Goal: Communication & Community: Answer question/provide support

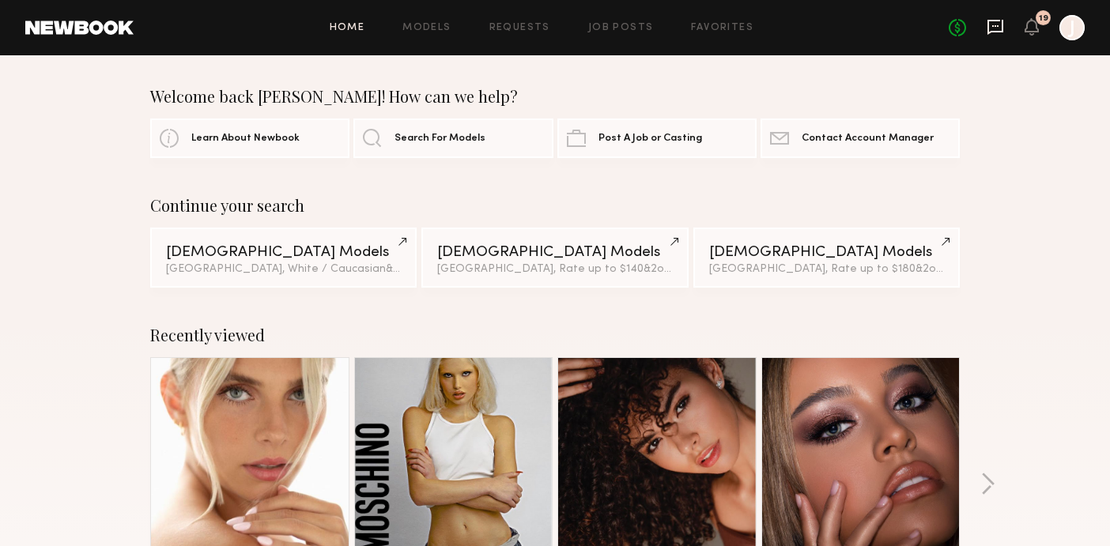
click at [998, 27] on icon at bounding box center [995, 26] width 6 height 2
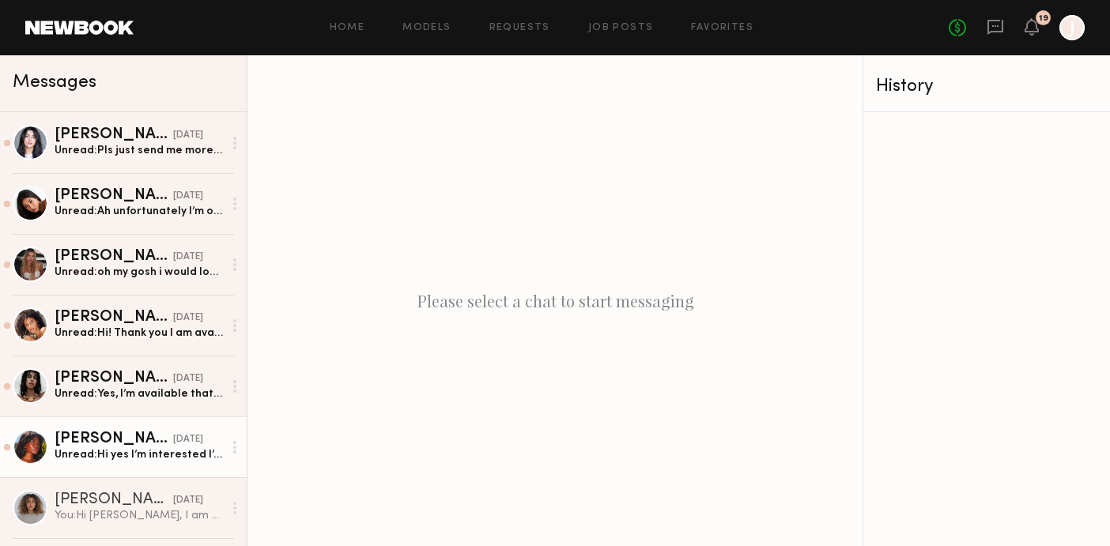
click at [113, 447] on div "Mia H." at bounding box center [114, 440] width 119 height 16
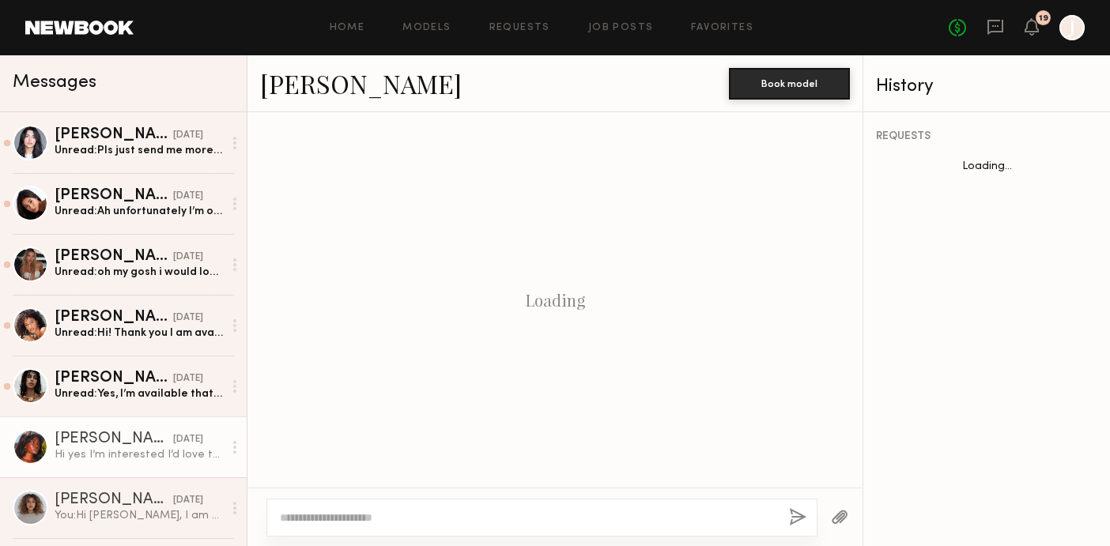
scroll to position [570, 0]
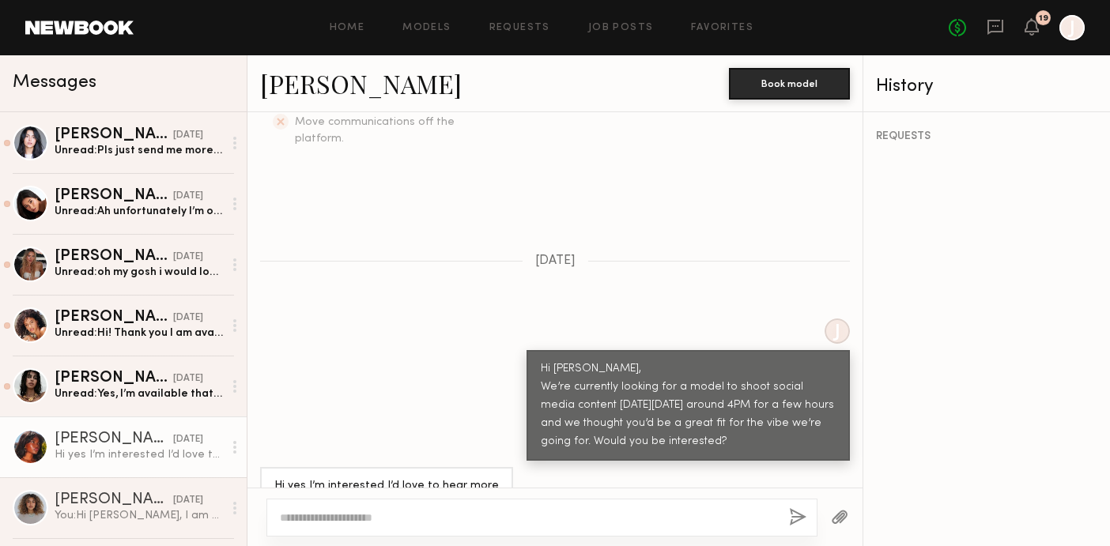
click at [293, 89] on link "Mia H." at bounding box center [361, 83] width 202 height 34
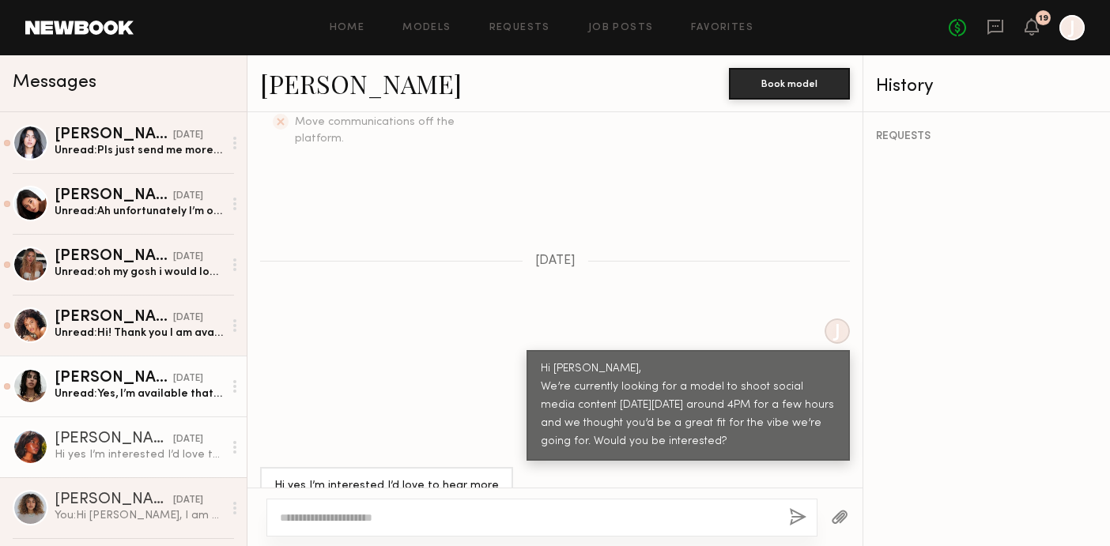
click at [95, 387] on div "Unread: Yes, I’m available that day" at bounding box center [139, 394] width 168 height 15
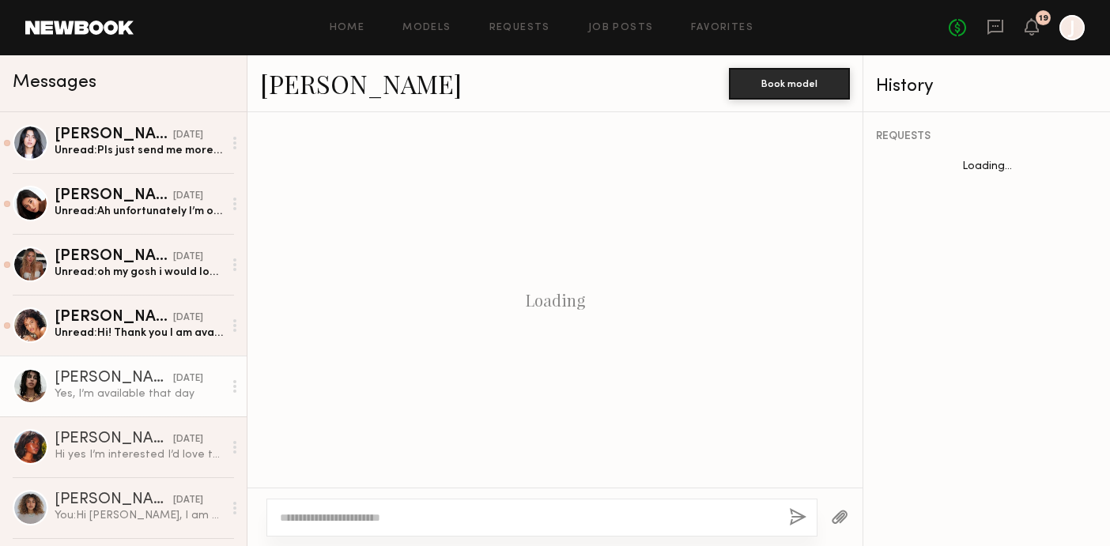
scroll to position [708, 0]
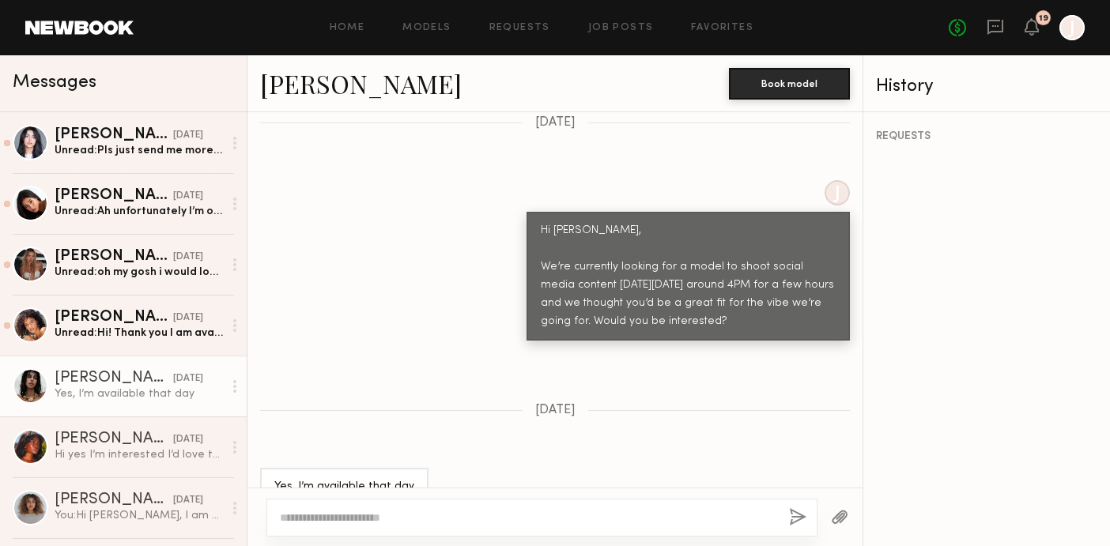
click at [314, 84] on link "Bella O." at bounding box center [361, 83] width 202 height 34
click at [478, 195] on div "J Hi Bella, We’re currently looking for a model to shoot social media content o…" at bounding box center [554, 260] width 615 height 160
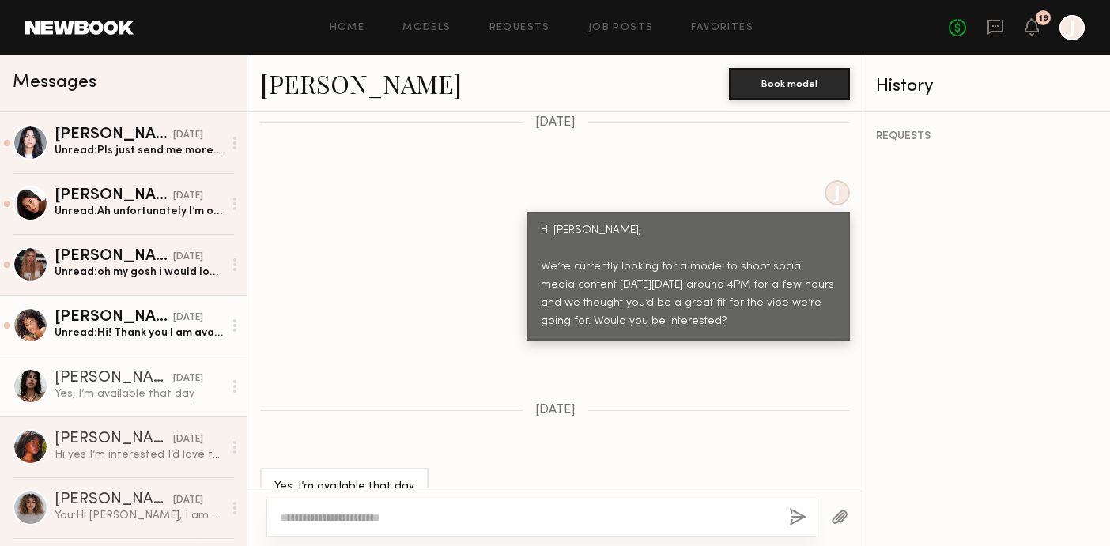
click at [144, 331] on div "Unread: Hi! Thank you I am available and would love to be considered for social…" at bounding box center [139, 333] width 168 height 15
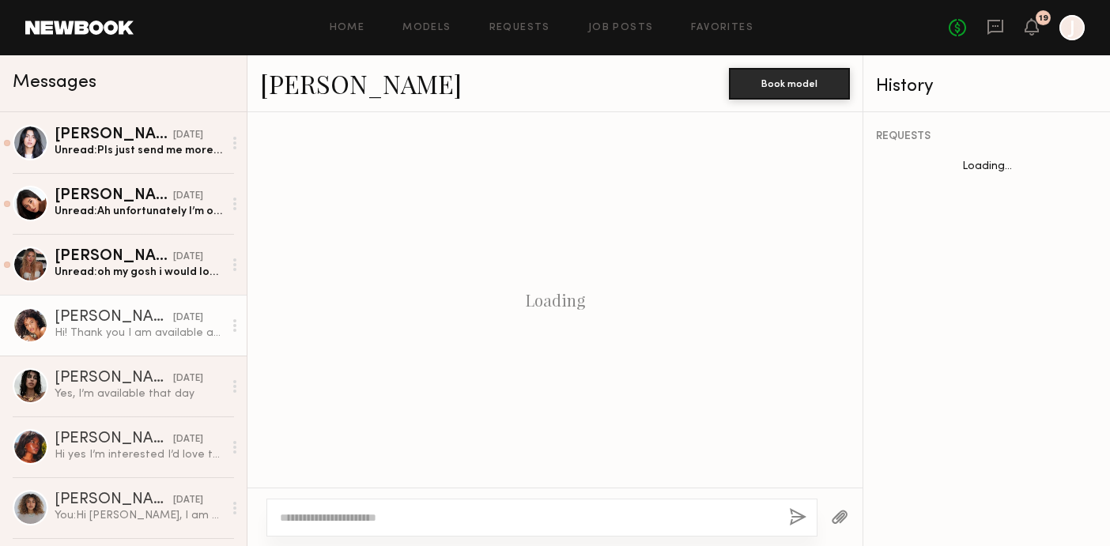
scroll to position [818, 0]
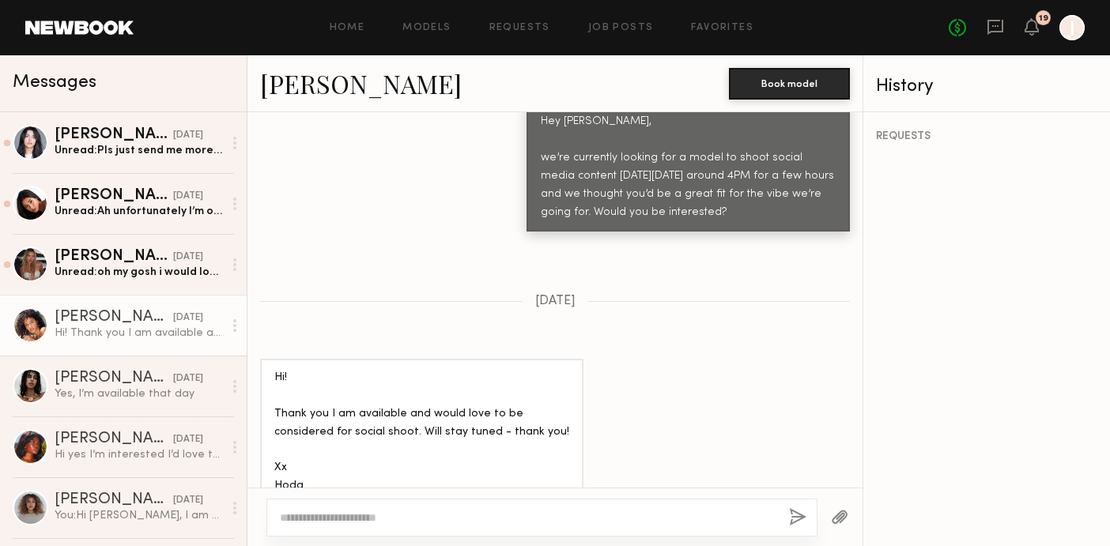
click at [327, 88] on link "Hoda E." at bounding box center [361, 83] width 202 height 34
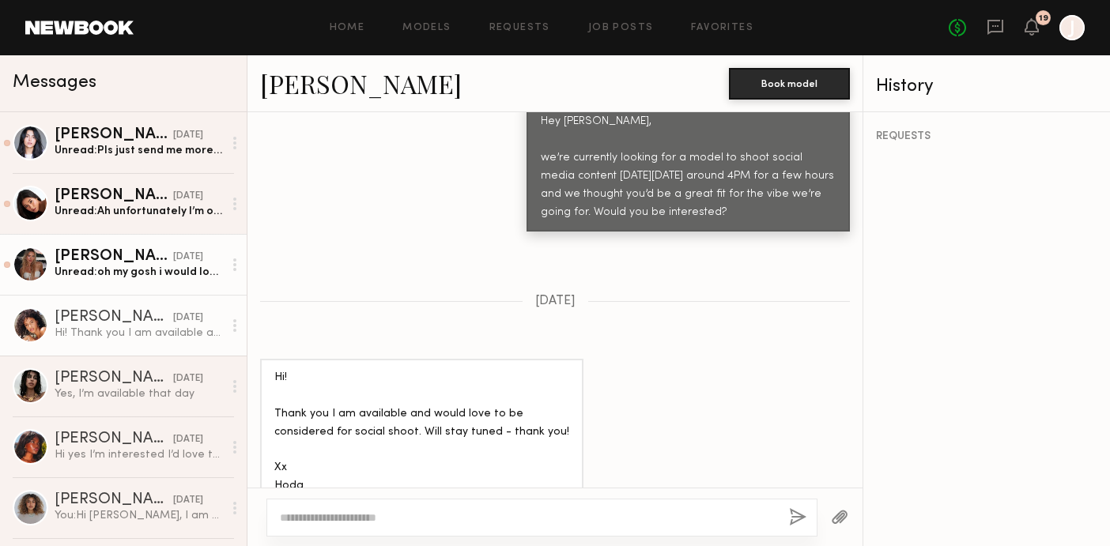
click at [138, 279] on div "Unread: oh my gosh i would love to! my friend anastasia just collabed with you …" at bounding box center [139, 272] width 168 height 15
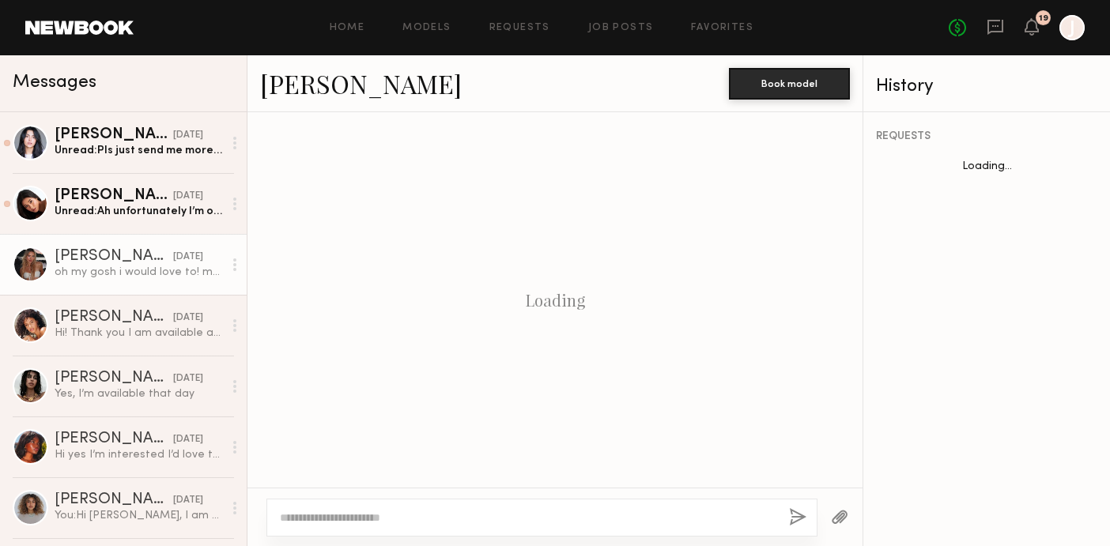
scroll to position [708, 0]
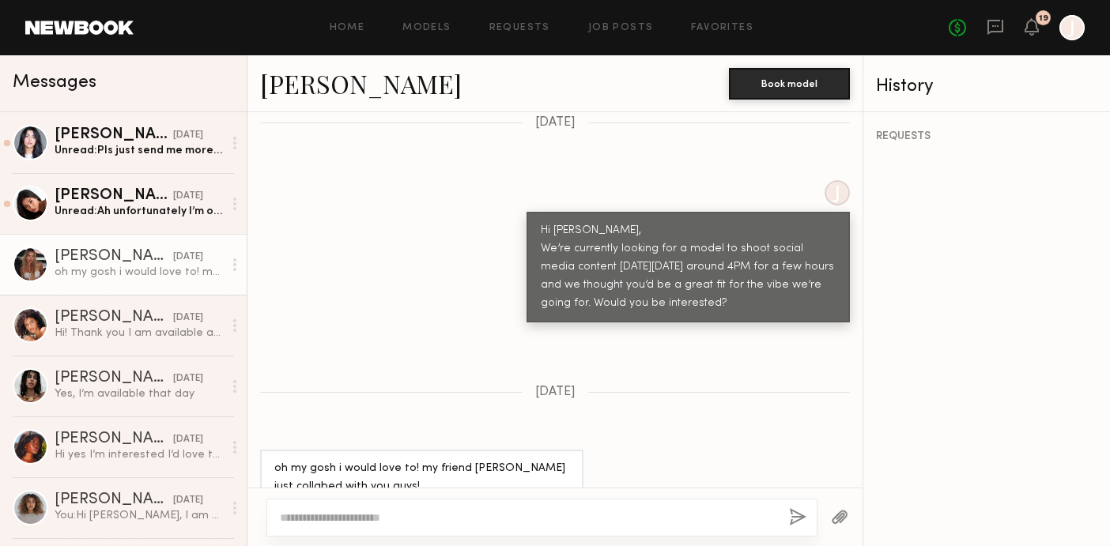
click at [320, 95] on link "Beata J." at bounding box center [361, 83] width 202 height 34
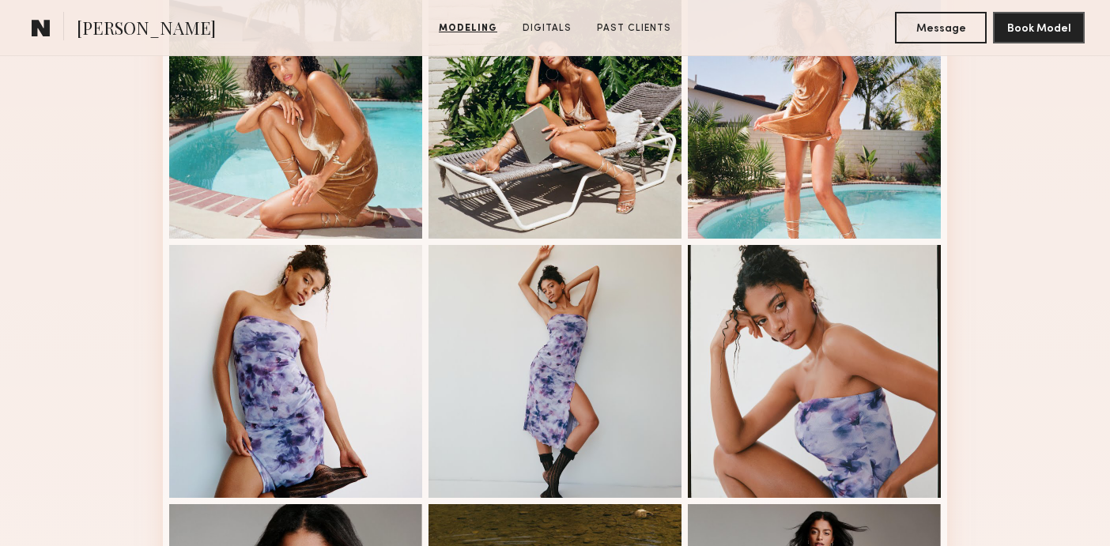
scroll to position [155, 0]
